Goal: Check status

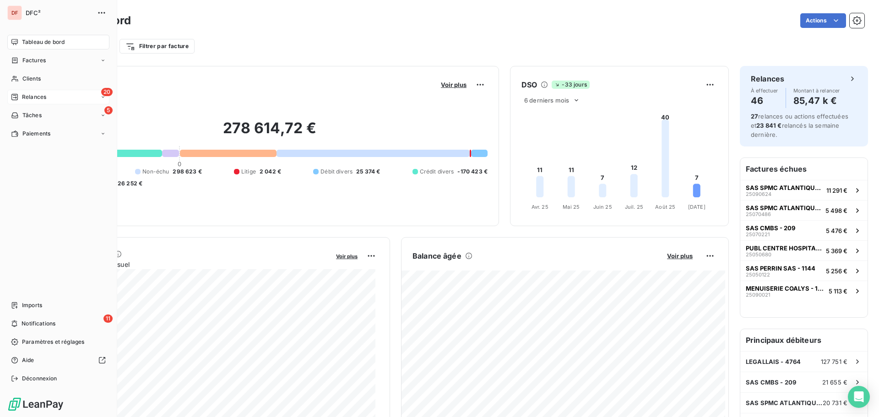
click at [37, 90] on div "20 Relances" at bounding box center [58, 97] width 102 height 15
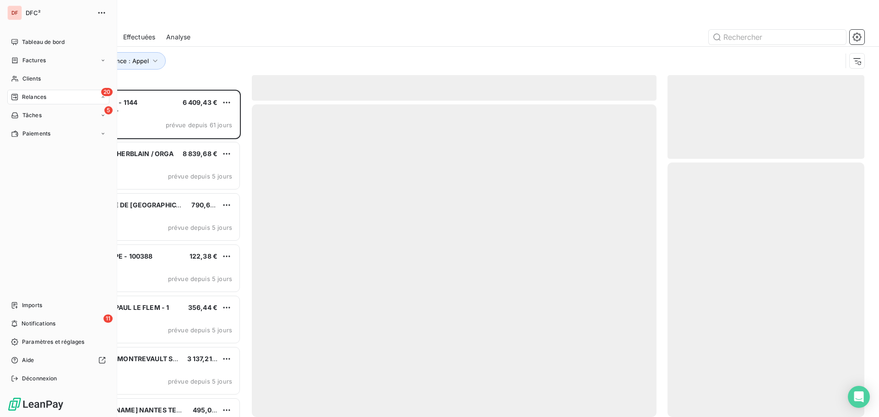
scroll to position [321, 190]
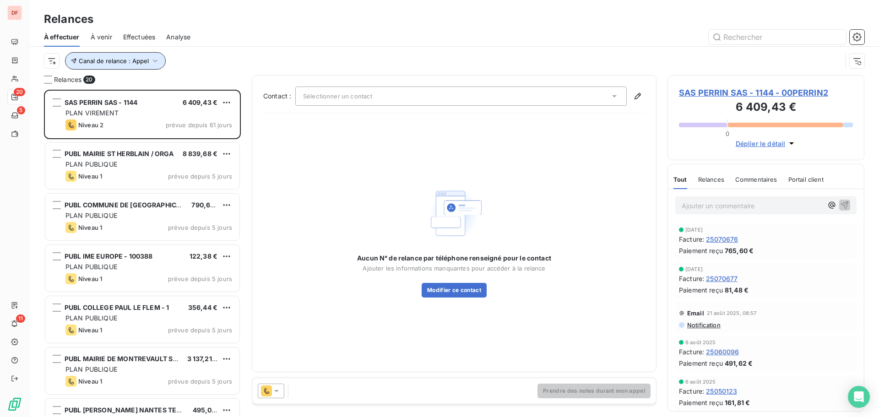
click at [152, 53] on button "Canal de relance : Appel" at bounding box center [115, 60] width 101 height 17
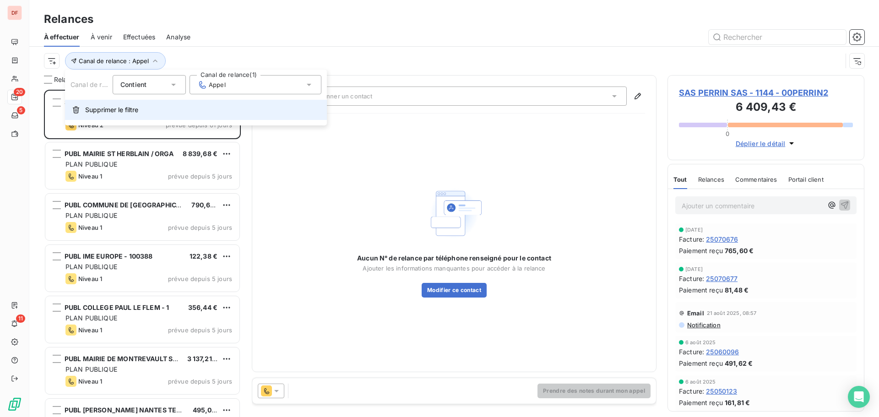
click at [128, 106] on span "Supprimer le filtre" at bounding box center [111, 109] width 53 height 9
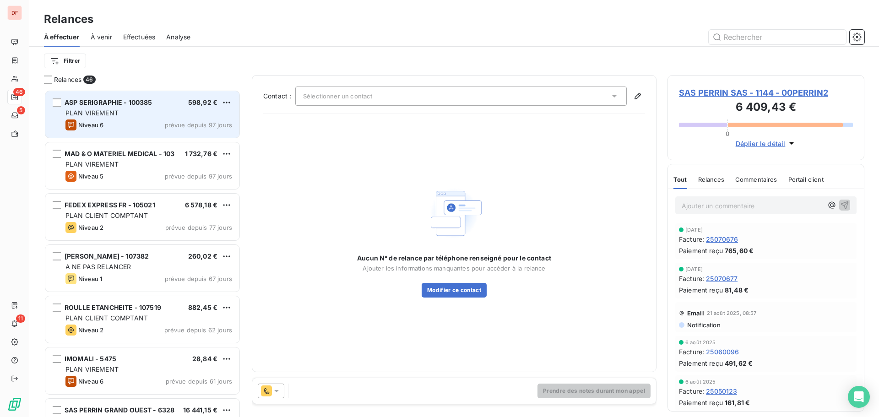
click at [156, 116] on div "PLAN VIREMENT" at bounding box center [148, 113] width 167 height 9
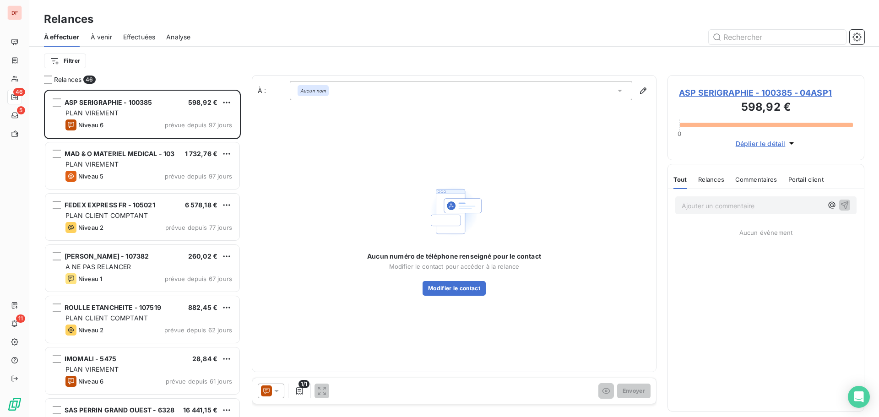
scroll to position [321, 190]
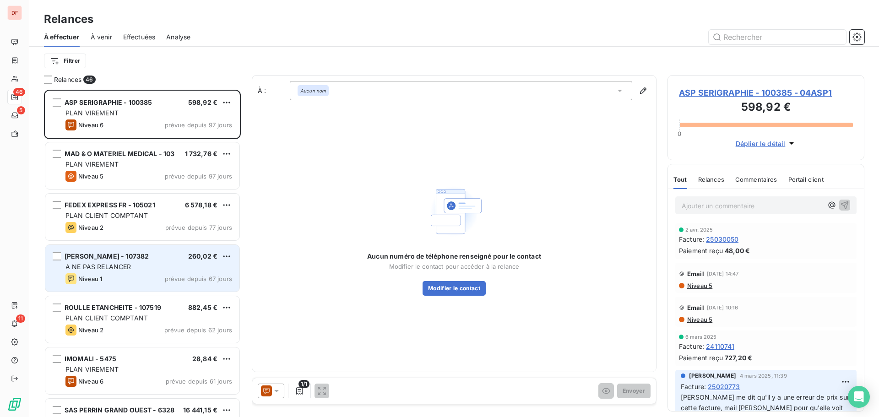
click at [153, 285] on div "[PERSON_NAME] - 107382 260,02 € A NE PAS RELANCER Niveau 1 prévue depuis 67 jou…" at bounding box center [142, 268] width 194 height 47
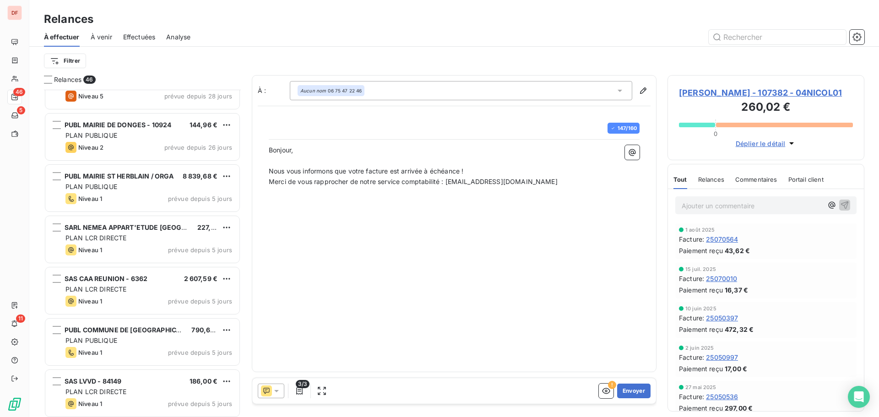
scroll to position [550, 0]
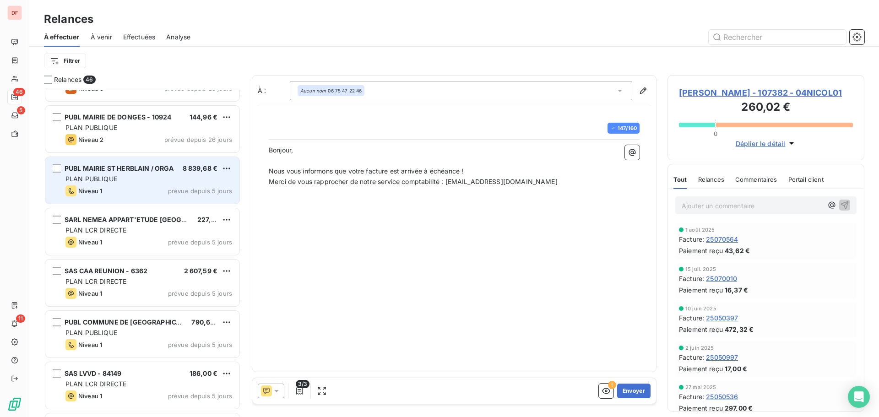
click at [124, 179] on div "PLAN PUBLIQUE" at bounding box center [148, 178] width 167 height 9
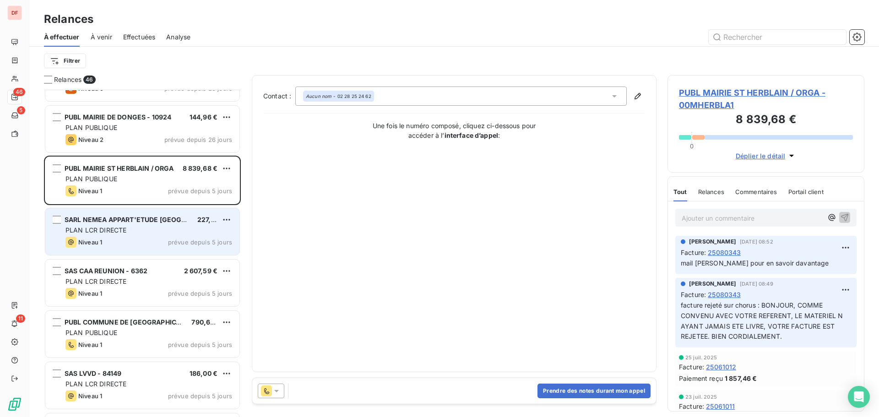
drag, startPoint x: 156, startPoint y: 231, endPoint x: 191, endPoint y: 217, distance: 38.6
click at [156, 231] on div "PLAN LCR DIRECTE" at bounding box center [148, 230] width 167 height 9
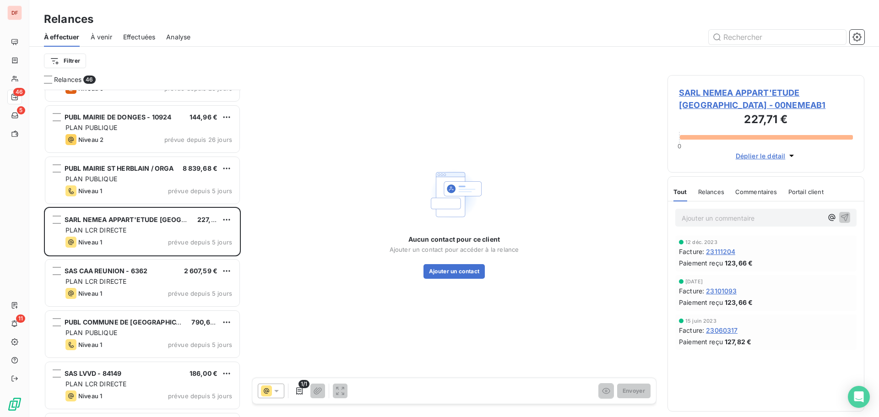
click at [738, 96] on span "SARL NEMEA APPART'ETUDE [GEOGRAPHIC_DATA] - 00NEMEAB1" at bounding box center [766, 99] width 174 height 25
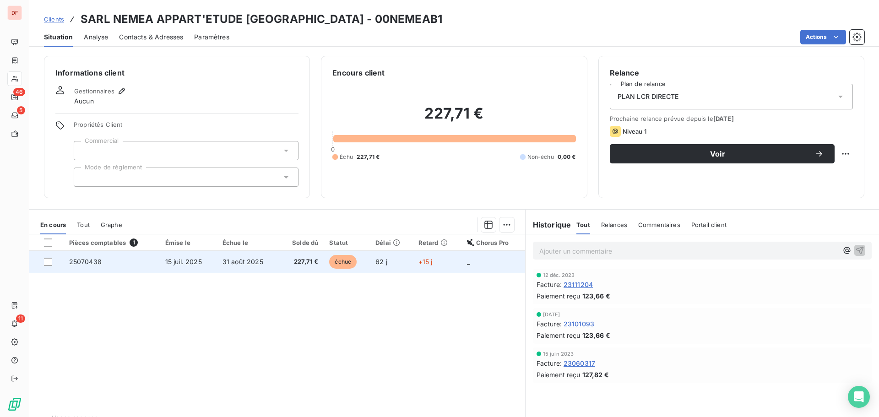
click at [348, 265] on span "échue" at bounding box center [342, 262] width 27 height 14
